Goal: Contribute content

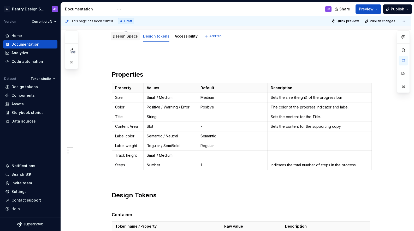
scroll to position [57, 0]
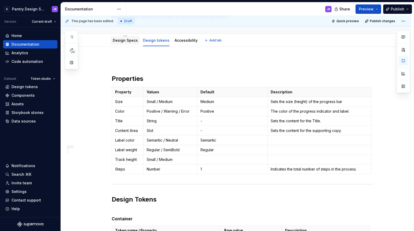
click at [128, 40] on link "Design Specs" at bounding box center [125, 40] width 25 height 4
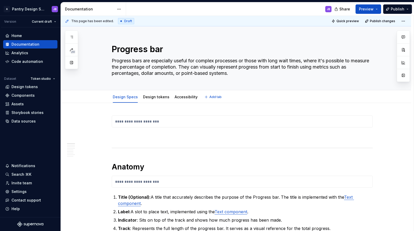
type textarea "*"
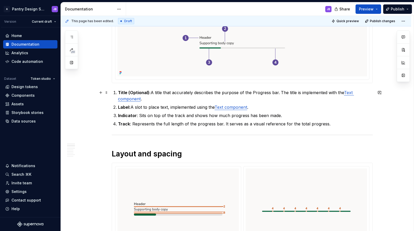
scroll to position [281, 0]
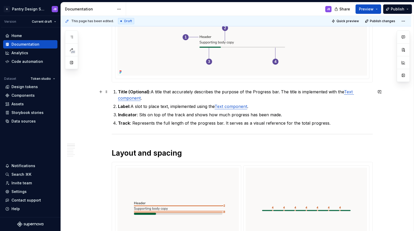
click at [128, 91] on strong "Title (Optional):" at bounding box center [134, 91] width 33 height 5
click at [136, 93] on strong "Title (Optional):" at bounding box center [134, 91] width 33 height 5
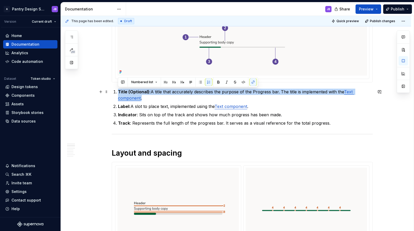
click at [163, 100] on p "Title (Optional): A title that accurately describes the purpose of the Progress…" at bounding box center [245, 95] width 254 height 13
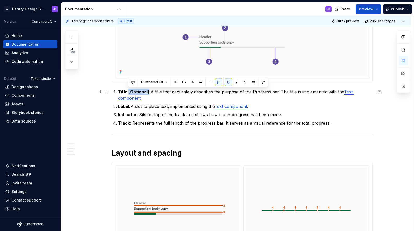
drag, startPoint x: 130, startPoint y: 92, endPoint x: 147, endPoint y: 92, distance: 16.7
click at [148, 91] on strong "Title (Optional):" at bounding box center [134, 91] width 33 height 5
copy strong "(Optional)"
click at [129, 106] on strong "Label:" at bounding box center [124, 106] width 13 height 5
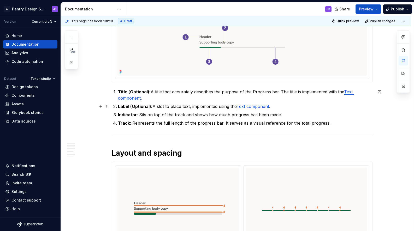
click at [274, 106] on p "Label (Optional): A slot to place text, implemented using the Text component ." at bounding box center [245, 106] width 254 height 6
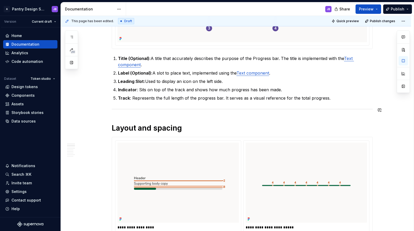
scroll to position [302, 0]
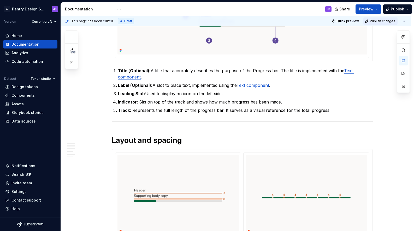
click at [381, 19] on span "Publish changes" at bounding box center [381, 21] width 25 height 4
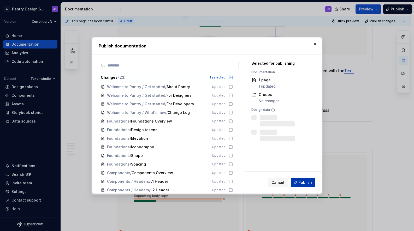
click at [305, 183] on span "Publish" at bounding box center [305, 182] width 14 height 5
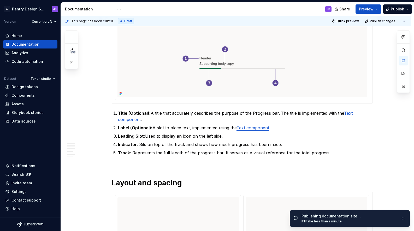
scroll to position [0, 0]
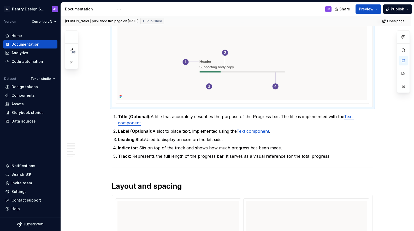
click at [262, 50] on img "To enrich screen reader interactions, please activate Accessibility in Grammarl…" at bounding box center [241, 62] width 249 height 75
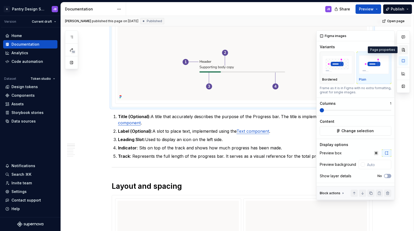
click at [404, 49] on button "button" at bounding box center [402, 49] width 9 height 9
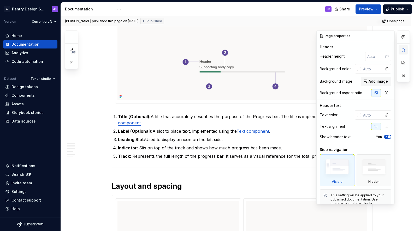
click at [404, 49] on button "button" at bounding box center [402, 49] width 9 height 9
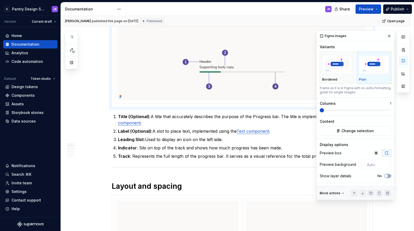
click at [224, 93] on img "To enrich screen reader interactions, please activate Accessibility in Grammarl…" at bounding box center [241, 62] width 249 height 75
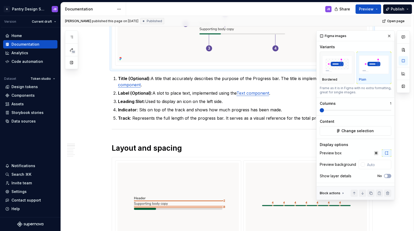
scroll to position [299, 0]
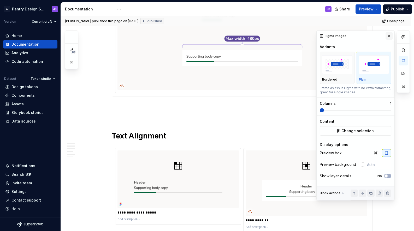
click at [389, 37] on button "button" at bounding box center [388, 35] width 7 height 7
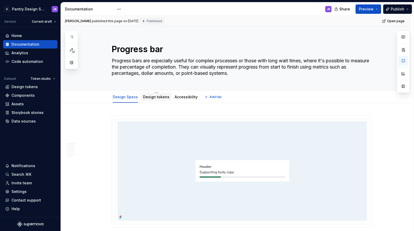
click at [152, 98] on link "Design tokens" at bounding box center [156, 97] width 26 height 4
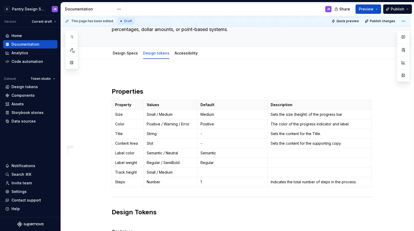
type textarea "*"
click at [339, 144] on p "Sets the content for the supporting copy." at bounding box center [319, 143] width 98 height 5
click at [340, 144] on p "Sets the content for the supporting copy." at bounding box center [319, 143] width 98 height 5
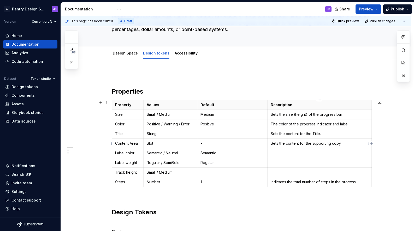
click at [340, 144] on p "Sets the content for the supporting copy." at bounding box center [319, 143] width 98 height 5
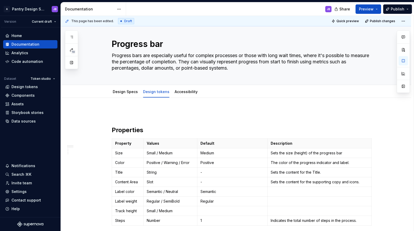
scroll to position [0, 0]
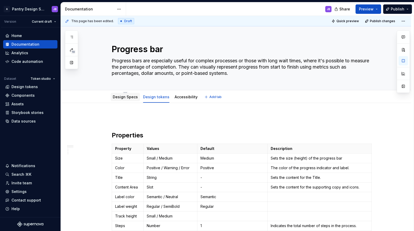
click at [127, 98] on link "Design Specs" at bounding box center [125, 97] width 25 height 4
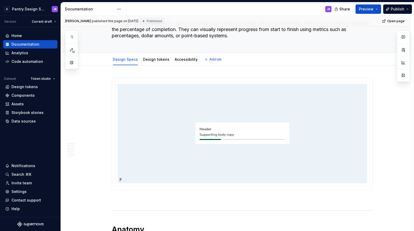
type textarea "*"
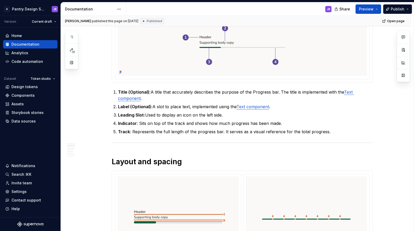
scroll to position [281, 0]
click at [235, 131] on p "Track : Represents the full length of the progress bar. It serves as a visual r…" at bounding box center [245, 131] width 254 height 6
click at [231, 132] on p "Track : Represents the full length of the progress bar. It serves as a visual r…" at bounding box center [245, 131] width 254 height 6
click at [232, 133] on p "Track : Represents the full length of the progress bar. It serves as a visual r…" at bounding box center [245, 131] width 254 height 6
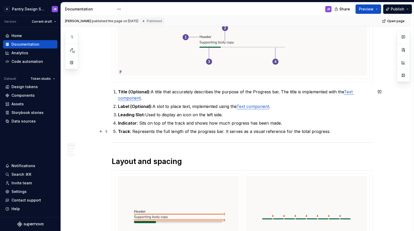
click at [139, 132] on p "Track : Represents the full length of the progress bar. It serves as a visual r…" at bounding box center [245, 131] width 254 height 6
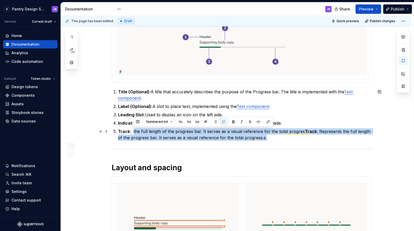
drag, startPoint x: 133, startPoint y: 129, endPoint x: 263, endPoint y: 137, distance: 130.1
click at [263, 138] on p "Track : the full length of the progress bar. It serves as a visual reference fo…" at bounding box center [245, 134] width 254 height 13
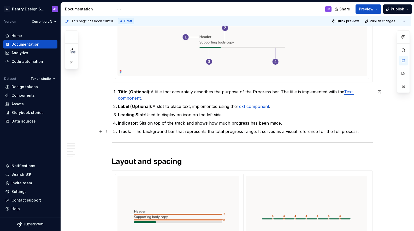
click at [133, 130] on p "Track : The background bar that represents the total progress range. It serves …" at bounding box center [245, 131] width 254 height 6
click at [172, 124] on p "Indicator : Sits on top of the track and shows how much progress has been made." at bounding box center [245, 123] width 254 height 6
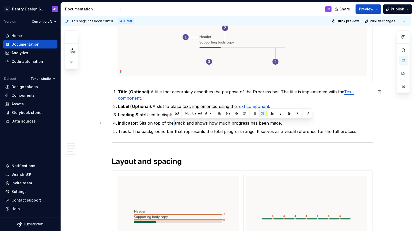
click at [172, 124] on p "Indicator : Sits on top of the track and shows how much progress has been made." at bounding box center [245, 123] width 254 height 6
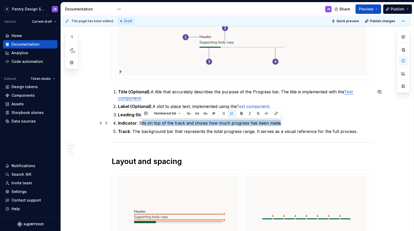
drag, startPoint x: 139, startPoint y: 123, endPoint x: 277, endPoint y: 121, distance: 137.9
click at [277, 122] on p "Indicator : Sits on top of the track and shows how much progress has been made." at bounding box center [245, 123] width 254 height 6
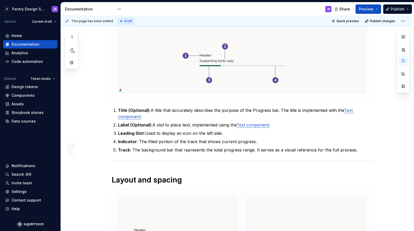
scroll to position [260, 0]
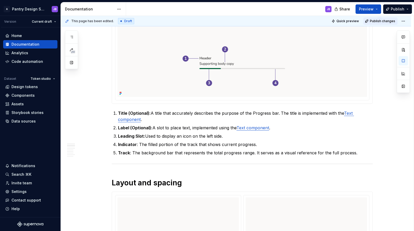
click at [383, 21] on span "Publish changes" at bounding box center [381, 21] width 25 height 4
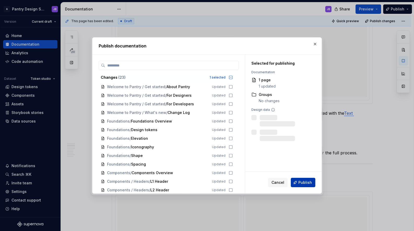
click at [303, 184] on span "Publish" at bounding box center [305, 182] width 14 height 5
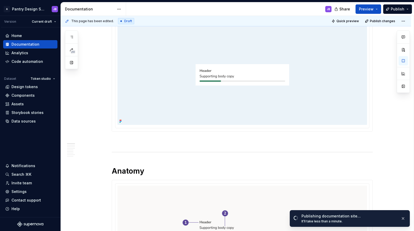
scroll to position [88, 0]
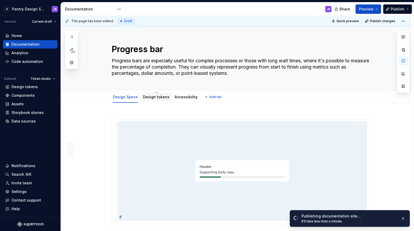
click at [157, 99] on link "Design tokens" at bounding box center [156, 97] width 26 height 4
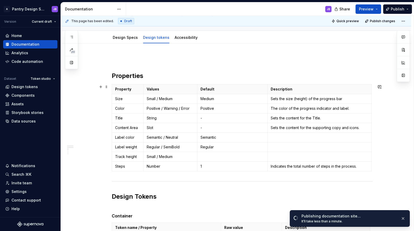
scroll to position [68, 0]
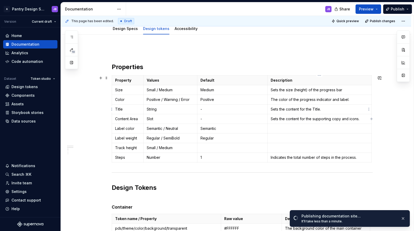
drag, startPoint x: 271, startPoint y: 109, endPoint x: 277, endPoint y: 109, distance: 6.8
click at [318, 108] on p "Sets the content for the Title." at bounding box center [319, 109] width 98 height 5
click at [274, 148] on p at bounding box center [319, 147] width 98 height 5
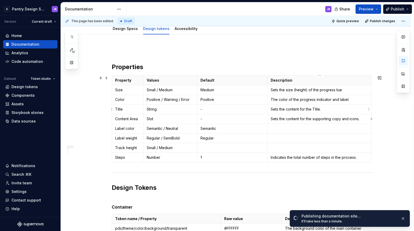
click at [277, 109] on p "Sets the content for the Title." at bounding box center [319, 109] width 98 height 5
click at [274, 109] on p "Sets the content for the Title." at bounding box center [319, 109] width 98 height 5
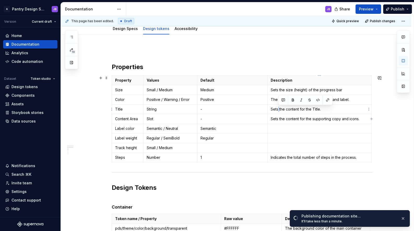
click at [274, 109] on p "Sets the content for the Title." at bounding box center [319, 109] width 98 height 5
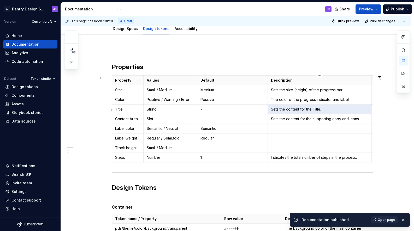
click at [290, 109] on p "Sets the content for the Title." at bounding box center [320, 109] width 98 height 5
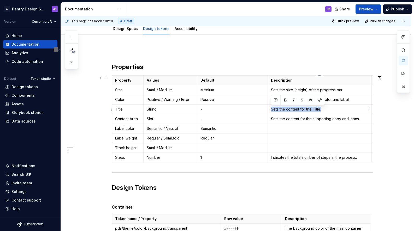
drag, startPoint x: 271, startPoint y: 110, endPoint x: 321, endPoint y: 109, distance: 50.3
click at [321, 109] on p "Sets the content for the Title." at bounding box center [320, 109] width 98 height 5
copy p "Sets the content for the Title."
click at [278, 138] on p "To enrich screen reader interactions, please activate Accessibility in Grammarl…" at bounding box center [320, 138] width 98 height 5
click at [278, 145] on td "To enrich screen reader interactions, please activate Accessibility in Grammarl…" at bounding box center [319, 148] width 104 height 10
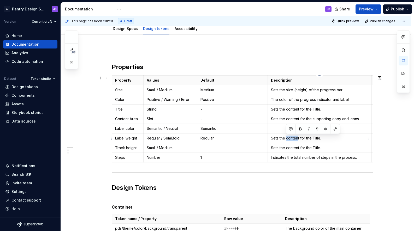
type textarea "*"
drag, startPoint x: 286, startPoint y: 138, endPoint x: 319, endPoint y: 140, distance: 32.9
click at [319, 139] on p "Sets the content for the Title." at bounding box center [320, 138] width 98 height 5
click at [288, 149] on p "Sets the content for the Title." at bounding box center [320, 147] width 98 height 5
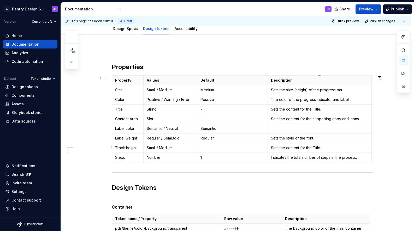
click at [289, 148] on p "Sets the content for the Title." at bounding box center [320, 147] width 98 height 5
click at [207, 148] on p "To enrich screen reader interactions, please activate Accessibility in Grammarl…" at bounding box center [232, 147] width 64 height 5
click at [111, 119] on html "A Pantry Design System JB Version Current draft Home Documentation Analytics Co…" at bounding box center [207, 115] width 414 height 231
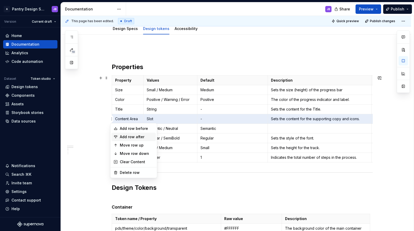
click at [131, 135] on div "Add row after" at bounding box center [137, 136] width 34 height 5
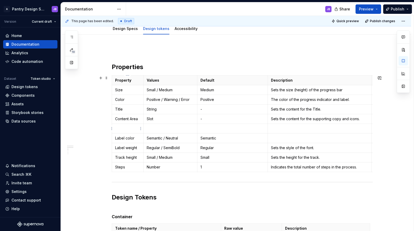
click at [132, 126] on p "To enrich screen reader interactions, please activate Accessibility in Grammarl…" at bounding box center [127, 128] width 25 height 5
click at [133, 129] on strong "Leading Slot" at bounding box center [126, 128] width 23 height 4
click at [119, 128] on strong "Leading icon" at bounding box center [127, 128] width 24 height 4
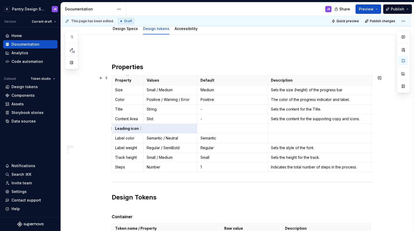
click at [125, 127] on strong "Leading icon" at bounding box center [127, 128] width 24 height 4
click at [124, 127] on strong "Leading icon" at bounding box center [127, 128] width 24 height 4
click at [129, 117] on button "button" at bounding box center [129, 119] width 7 height 7
click at [147, 127] on p "To enrich screen reader interactions, please activate Accessibility in Grammarl…" at bounding box center [170, 128] width 47 height 5
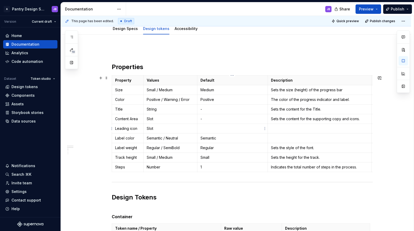
click at [202, 128] on p "To enrich screen reader interactions, please activate Accessibility in Grammarl…" at bounding box center [232, 128] width 64 height 5
click at [278, 129] on p "To enrich screen reader interactions, please activate Accessibility in Grammarl…" at bounding box center [320, 128] width 98 height 5
click at [277, 137] on p "To enrich screen reader interactions, please activate Accessibility in Grammarl…" at bounding box center [320, 138] width 98 height 5
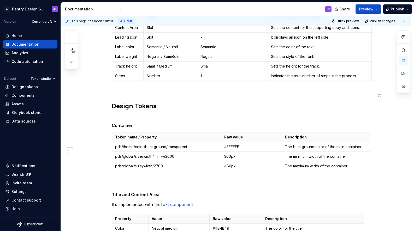
scroll to position [169, 0]
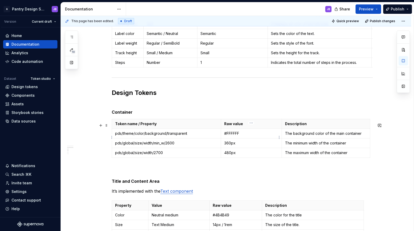
click at [234, 136] on p "#FFFFFF" at bounding box center [251, 133] width 54 height 5
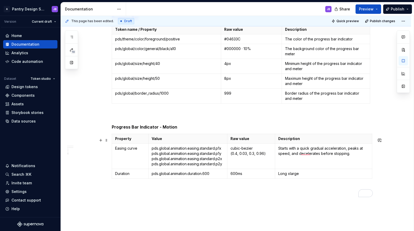
scroll to position [411, 0]
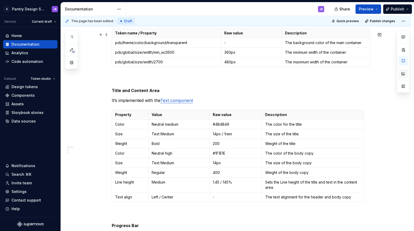
type textarea "*"
